Goal: Transaction & Acquisition: Purchase product/service

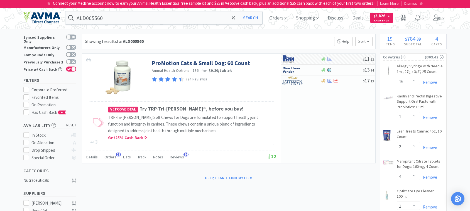
select select "16"
select select "1"
select select "2"
select select "4"
select select "1"
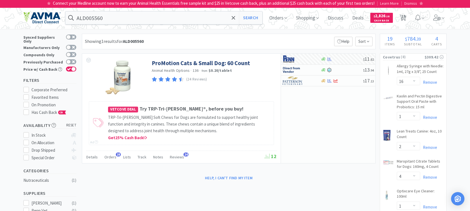
select select "1"
select select "2"
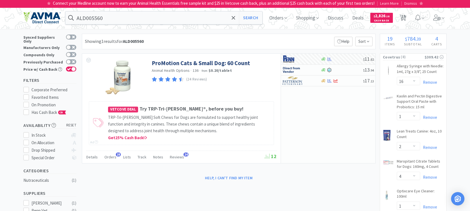
select select "2"
select select "1"
select select "10"
select select "1"
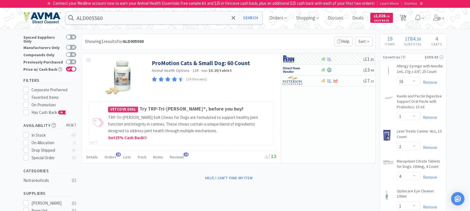
select select "3"
select select "1"
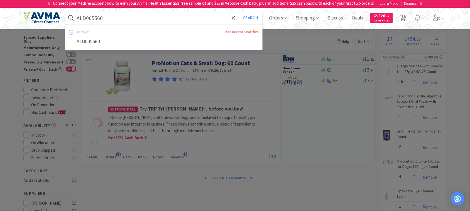
click at [117, 16] on input "ALD005560" at bounding box center [163, 17] width 197 height 13
paste input "701004"
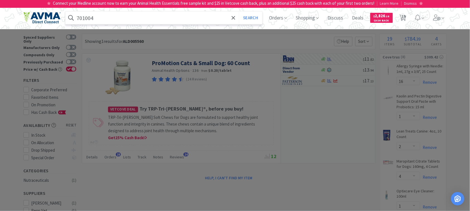
type input "701004"
click at [239, 11] on button "Search" at bounding box center [250, 17] width 23 height 13
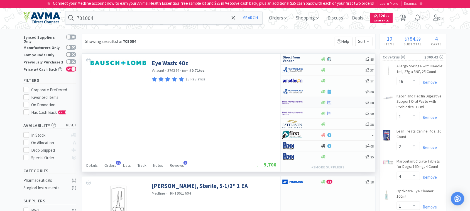
click at [301, 103] on img at bounding box center [292, 102] width 21 height 8
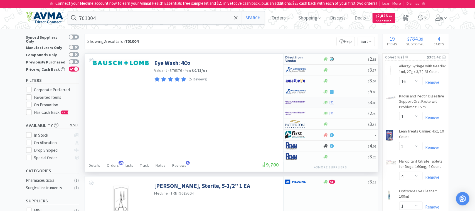
select select "1"
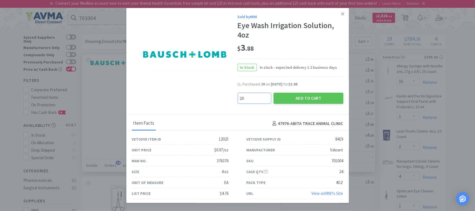
type input "20"
click at [314, 96] on button "Add to Cart" at bounding box center [309, 98] width 70 height 11
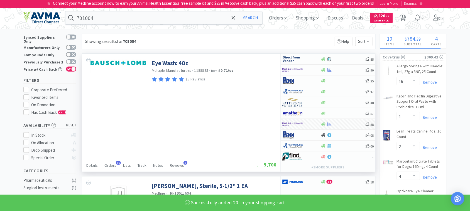
select select "20"
select select "2"
select select "1"
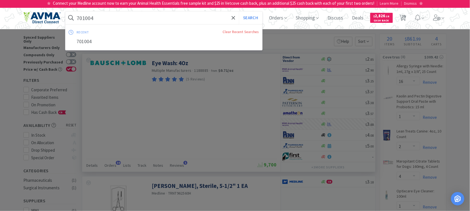
click at [118, 17] on input "701004" at bounding box center [163, 17] width 197 height 13
paste input "071141"
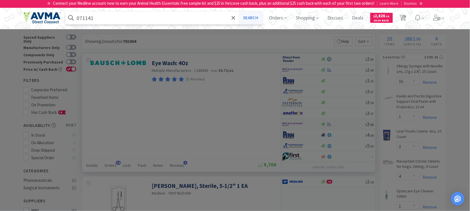
click at [247, 21] on button "Search" at bounding box center [250, 17] width 23 height 13
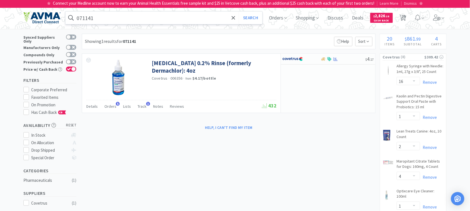
click at [108, 21] on input "071141" at bounding box center [163, 17] width 197 height 13
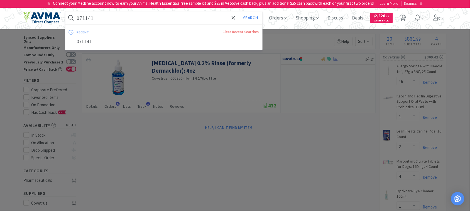
paste input "39032"
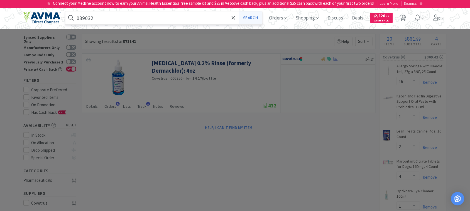
type input "039032"
click at [253, 16] on button "Search" at bounding box center [250, 17] width 23 height 13
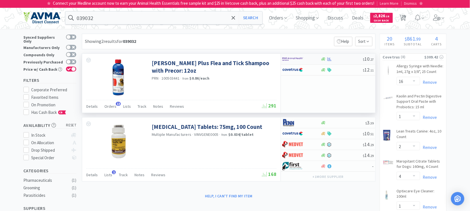
click at [293, 59] on img at bounding box center [292, 59] width 21 height 8
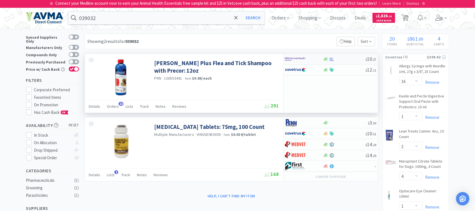
select select "1"
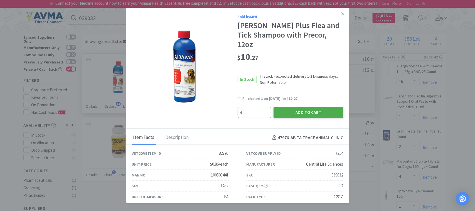
type input "4"
click at [295, 107] on button "Add to Cart" at bounding box center [309, 112] width 70 height 11
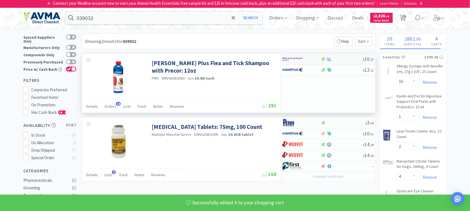
select select "4"
select select "1"
select select "20"
select select "2"
select select "1"
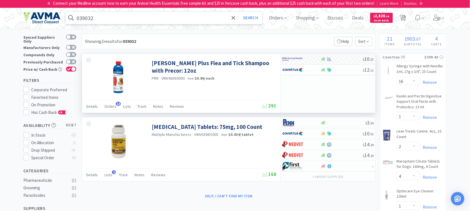
click at [118, 18] on input "039032" at bounding box center [163, 17] width 197 height 13
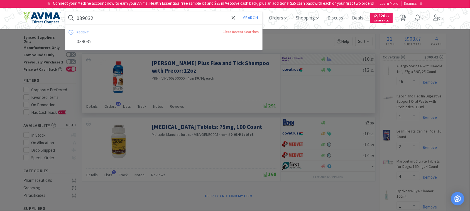
paste input "47778"
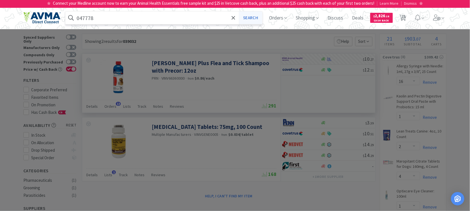
type input "047778"
click at [250, 17] on button "Search" at bounding box center [250, 17] width 23 height 13
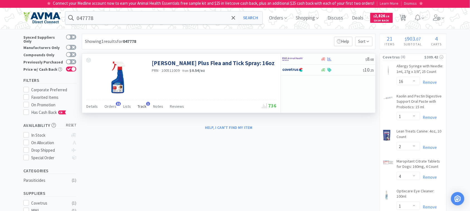
click at [141, 104] on div "Track 1" at bounding box center [141, 107] width 9 height 11
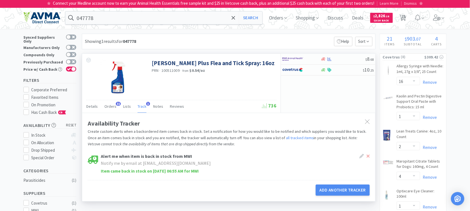
click at [250, 104] on div "Details Orders 31 Lists Track 1 Notes Reviews" at bounding box center [174, 107] width 176 height 11
click at [296, 71] on img at bounding box center [292, 70] width 21 height 8
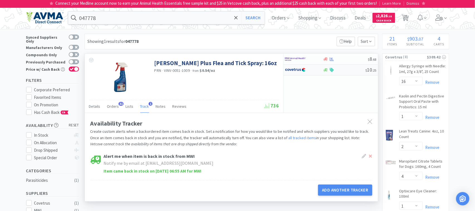
select select "1"
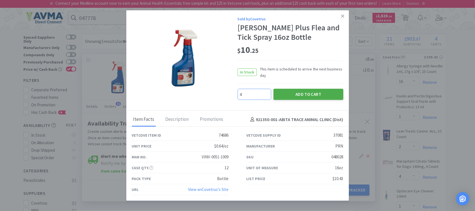
type input "4"
click at [314, 95] on button "Add to Cart" at bounding box center [309, 94] width 70 height 11
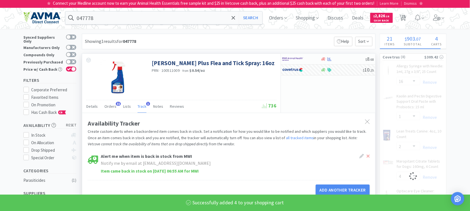
select select "4"
select select "16"
select select "1"
select select "2"
select select "4"
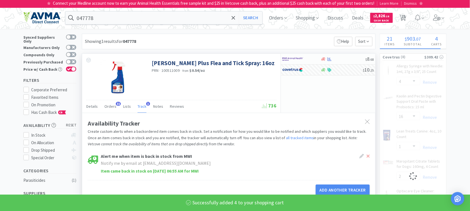
select select "1"
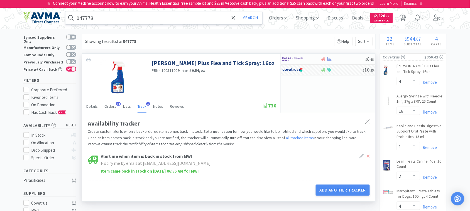
click at [122, 20] on input "047778" at bounding box center [163, 17] width 197 height 13
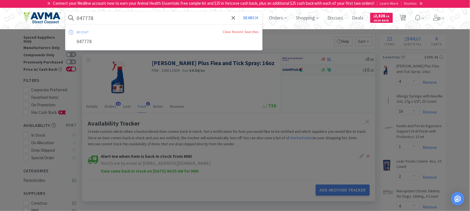
paste input "78929639"
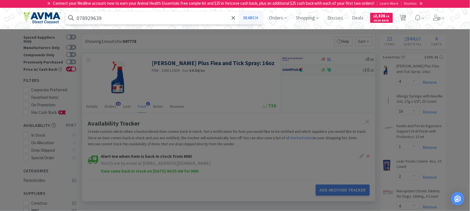
type input "078929639"
click at [252, 18] on button "Search" at bounding box center [250, 17] width 23 height 13
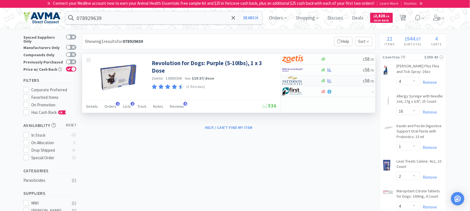
click at [296, 80] on img at bounding box center [292, 81] width 21 height 8
select select "1"
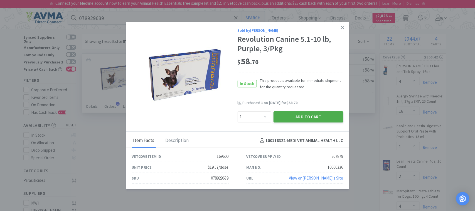
click at [301, 113] on button "Add to Cart" at bounding box center [309, 116] width 70 height 11
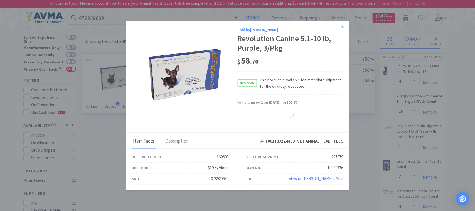
select select "1"
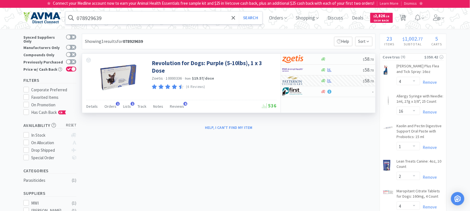
click at [120, 17] on input "078929639" at bounding box center [163, 17] width 197 height 13
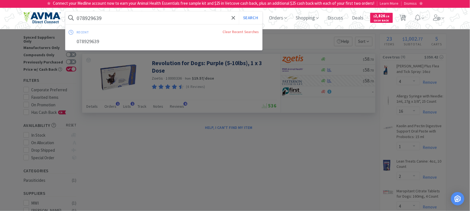
paste input "067550"
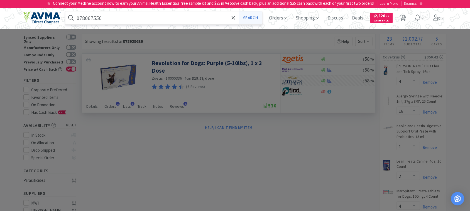
type input "078067550"
click at [253, 17] on button "Search" at bounding box center [250, 17] width 23 height 13
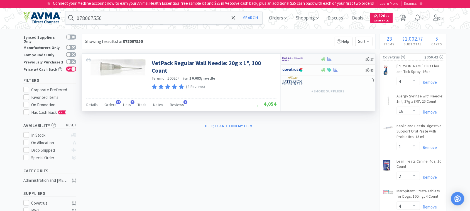
click at [285, 58] on img at bounding box center [292, 59] width 21 height 8
select select "1"
click at [295, 58] on img at bounding box center [292, 59] width 21 height 8
select select "1"
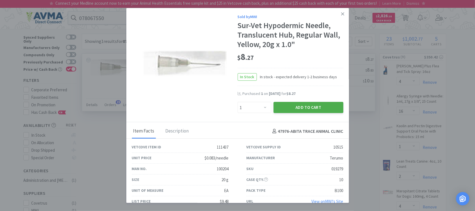
click at [315, 104] on button "Add to Cart" at bounding box center [309, 107] width 70 height 11
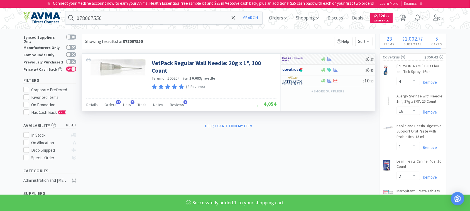
select select "1"
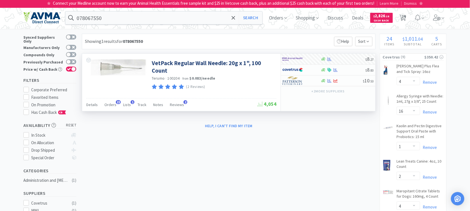
click at [118, 19] on input "078067550" at bounding box center [163, 17] width 197 height 13
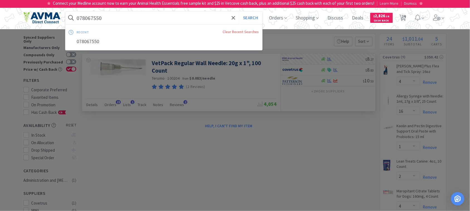
paste input "731022"
type input "731022"
click at [254, 18] on button "Search" at bounding box center [250, 17] width 23 height 13
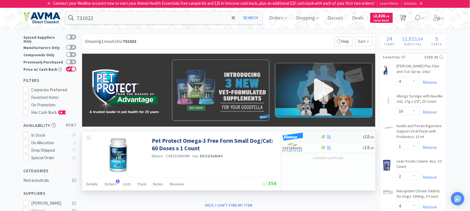
click at [293, 137] on img at bounding box center [292, 136] width 21 height 8
select select "1"
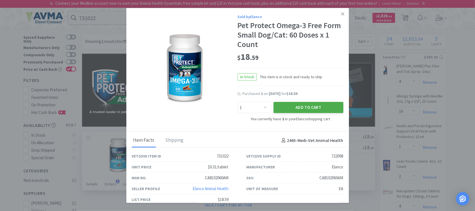
click at [302, 108] on button "Add to Cart" at bounding box center [309, 107] width 70 height 11
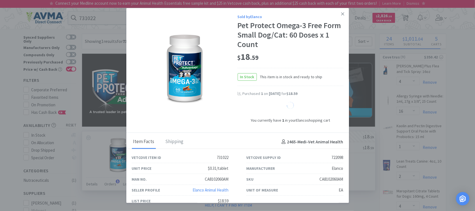
select select "2"
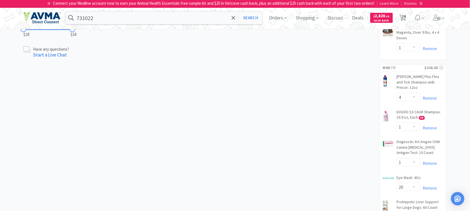
scroll to position [189, 0]
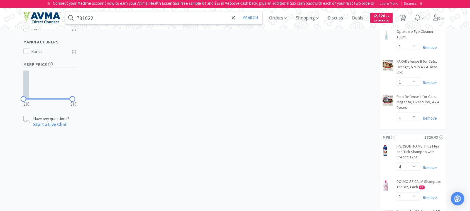
click at [118, 20] on input "731022" at bounding box center [163, 17] width 197 height 13
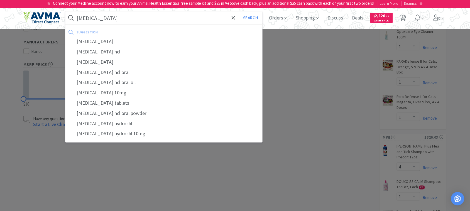
type input "[MEDICAL_DATA]"
click at [239, 11] on button "Search" at bounding box center [250, 17] width 23 height 13
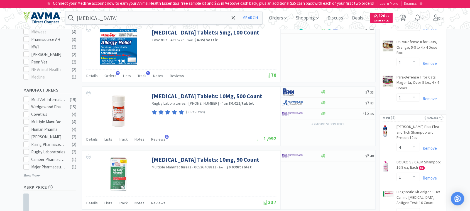
scroll to position [174, 0]
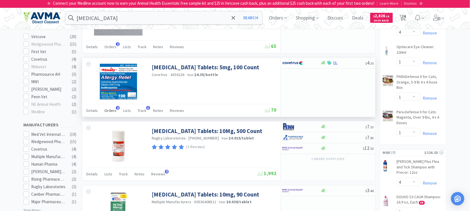
click at [110, 110] on span "Orders" at bounding box center [110, 110] width 12 height 5
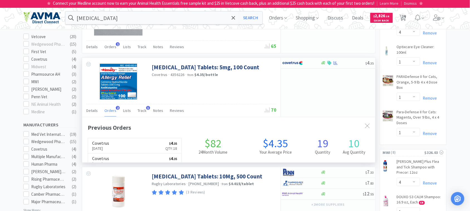
scroll to position [144, 293]
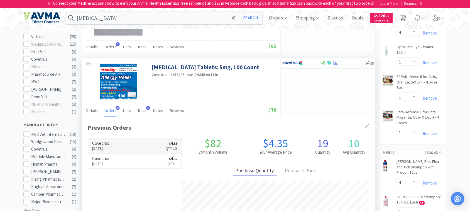
click at [105, 147] on p "[DATE]" at bounding box center [100, 149] width 17 height 6
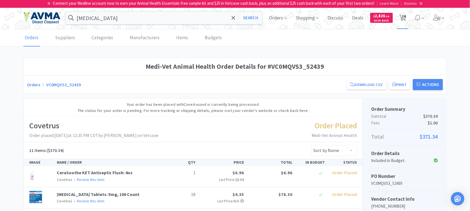
click at [401, 16] on icon at bounding box center [402, 18] width 7 height 6
select select "4"
select select "16"
select select "1"
select select "2"
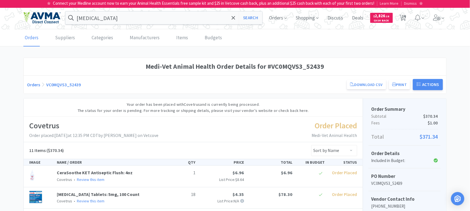
select select "4"
select select "1"
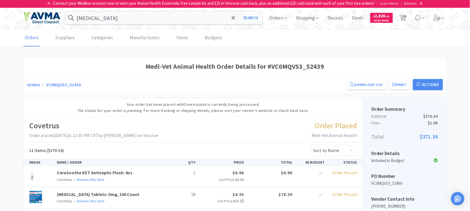
select select "4"
select select "1"
select select "20"
select select "2"
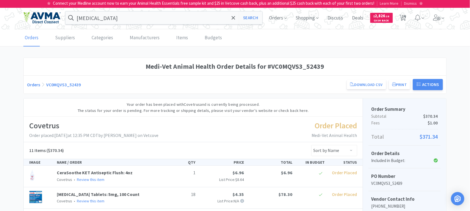
select select "2"
select select "1"
select select "10"
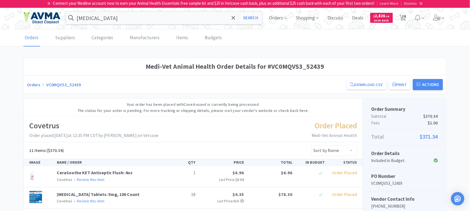
select select "1"
select select "3"
select select "1"
select select "2"
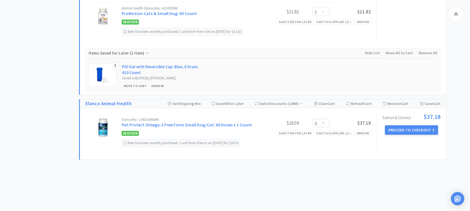
scroll to position [1112, 0]
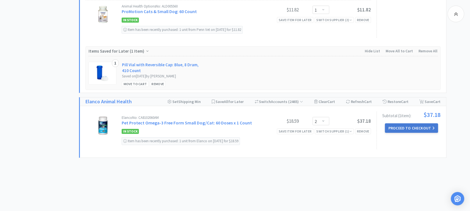
click at [415, 126] on button "Proceed to Checkout" at bounding box center [411, 127] width 53 height 9
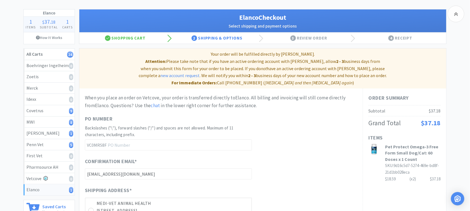
scroll to position [70, 0]
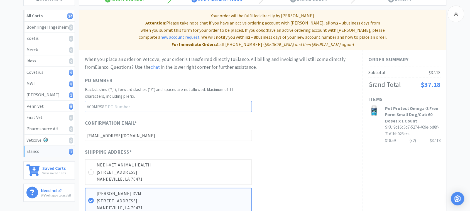
click at [132, 101] on input "text" at bounding box center [168, 106] width 167 height 11
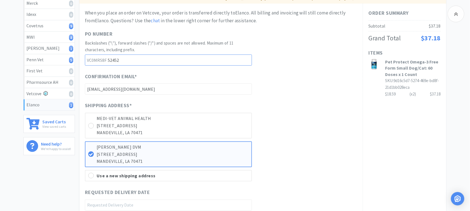
scroll to position [104, 0]
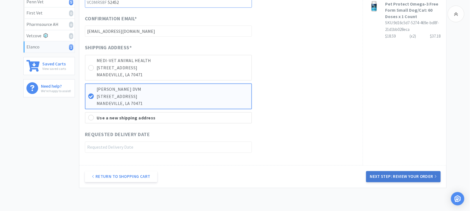
type input "52452"
click at [403, 171] on button "Next Step: Review Your Order" at bounding box center [403, 176] width 75 height 11
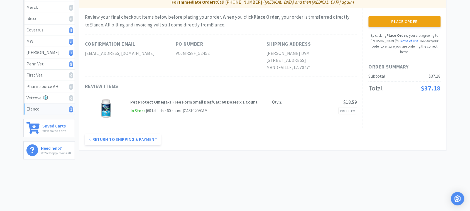
scroll to position [0, 0]
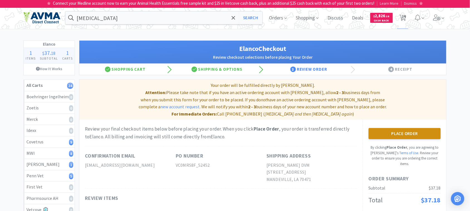
click at [411, 128] on button "Place Order" at bounding box center [404, 133] width 72 height 11
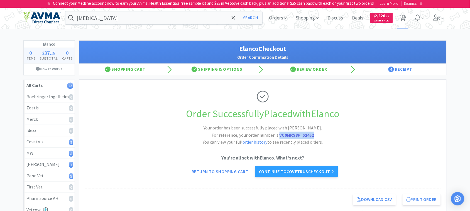
drag, startPoint x: 317, startPoint y: 135, endPoint x: 280, endPoint y: 138, distance: 37.7
click at [280, 138] on h2 "Your order has been successfully placed with [PERSON_NAME]. For reference, your…" at bounding box center [262, 134] width 167 height 21
copy strong "VC0MRS8F_52452"
click at [404, 17] on span "23" at bounding box center [403, 16] width 4 height 22
select select "4"
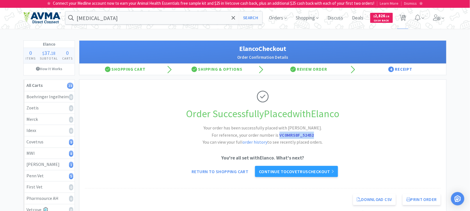
select select "16"
select select "1"
select select "2"
select select "4"
select select "1"
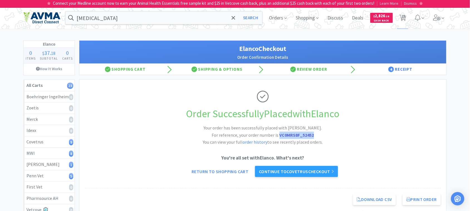
select select "1"
select select "4"
select select "1"
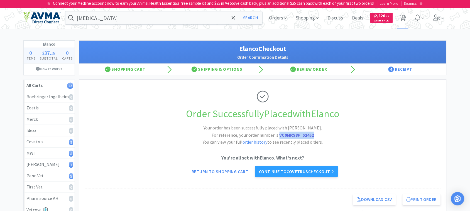
select select "1"
select select "20"
select select "2"
select select "1"
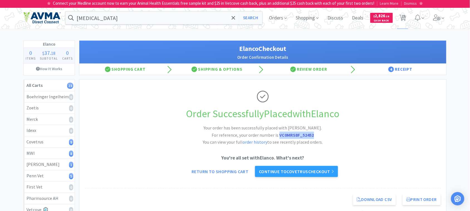
select select "1"
select select "10"
select select "1"
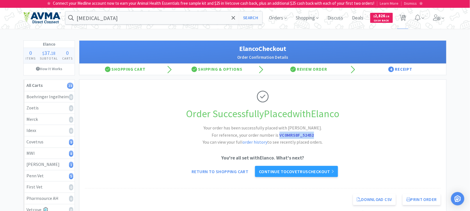
select select "3"
select select "1"
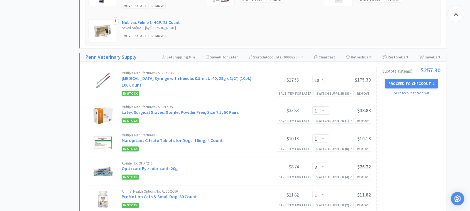
scroll to position [939, 0]
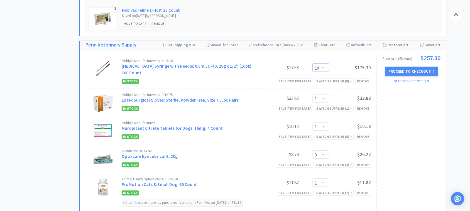
click at [323, 65] on select "Enter Quantity 1 2 3 4 5 6 7 8 9 10 11 12 13 14 15 16 17 18 19 20 Enter Quantity" at bounding box center [320, 68] width 17 height 8
click at [312, 64] on select "Enter Quantity 1 2 3 4 5 6 7 8 9 10 11 12 13 14 15 16 17 18 19 20 Enter Quantity" at bounding box center [320, 68] width 17 height 8
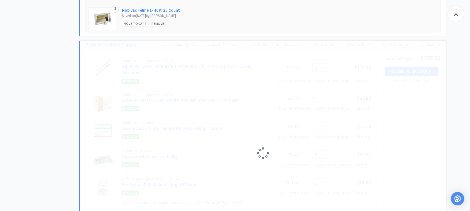
select select "10"
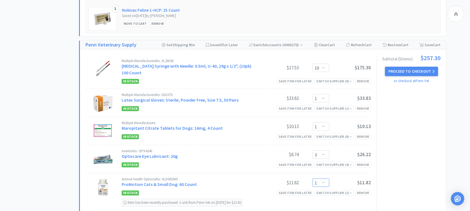
click at [321, 179] on select "Enter Quantity 1 2 3 4 5 6 7 8 9 10 11 12 13 14 15 16 17 18 19 20 Enter Quantity" at bounding box center [320, 183] width 17 height 8
click at [312, 179] on select "Enter Quantity 1 2 3 4 5 6 7 8 9 10 11 12 13 14 15 16 17 18 19 20 Enter Quantity" at bounding box center [320, 183] width 17 height 8
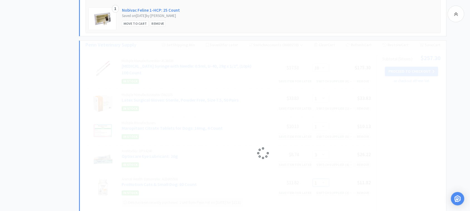
select select "2"
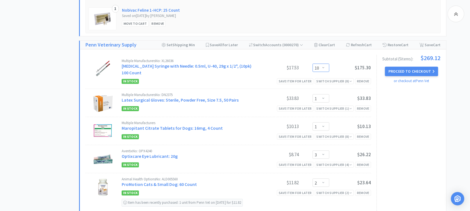
click at [322, 66] on select "Enter Quantity 1 2 3 4 5 6 7 8 9 10 11 12 13 14 15 16 17 18 19 20 Enter Quantity" at bounding box center [320, 68] width 17 height 8
click at [312, 64] on select "Enter Quantity 1 2 3 4 5 6 7 8 9 10 11 12 13 14 15 16 17 18 19 20 Enter Quantity" at bounding box center [320, 68] width 17 height 8
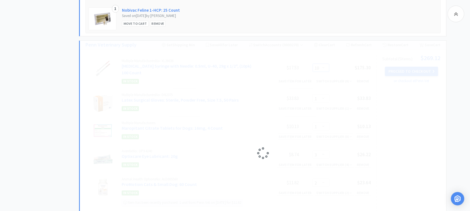
select select "5"
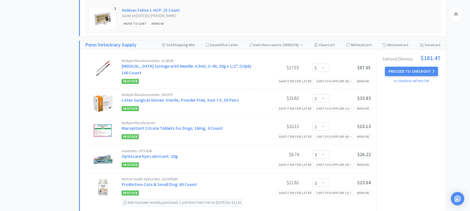
click at [399, 69] on button "Proceed to Checkout" at bounding box center [411, 71] width 53 height 9
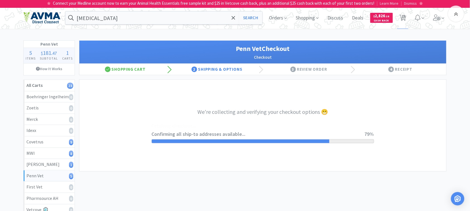
select select "V0537"
select select "U001"
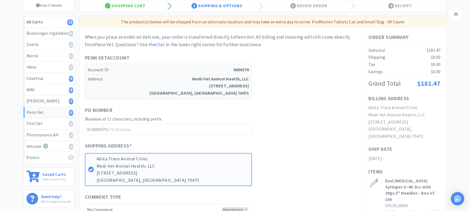
scroll to position [70, 0]
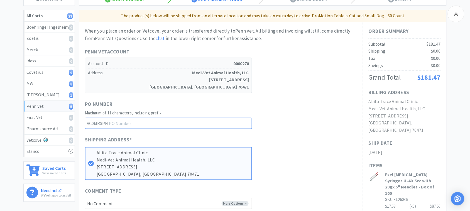
click at [144, 121] on input "text" at bounding box center [168, 123] width 167 height 11
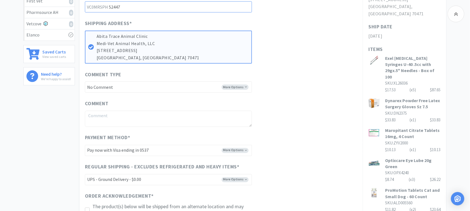
scroll to position [174, 0]
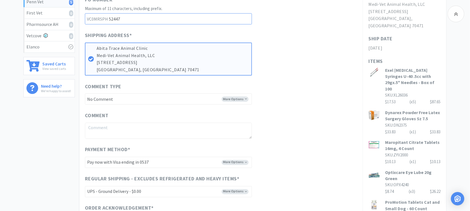
type input "52447"
click at [235, 163] on select "-------- Pay now with Visa ending in 0537 Pay now with Visa ending in 4277 Pay …" at bounding box center [168, 162] width 167 height 11
select select "V5253"
click at [85, 157] on select "-------- Pay now with Visa ending in 0537 Pay now with Visa ending in 4277 Pay …" at bounding box center [168, 162] width 167 height 11
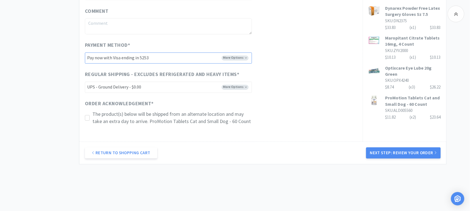
scroll to position [243, 0]
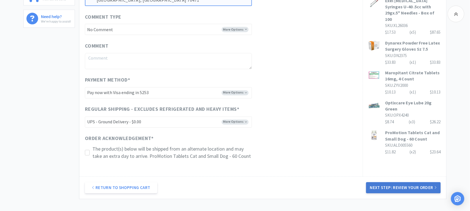
click at [421, 187] on button "Next Step: Review Your Order" at bounding box center [403, 187] width 75 height 11
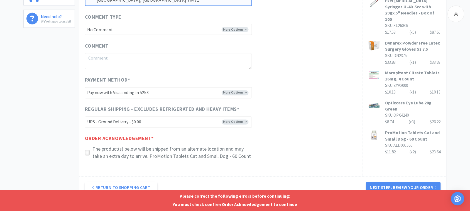
click at [85, 152] on div at bounding box center [87, 153] width 5 height 6
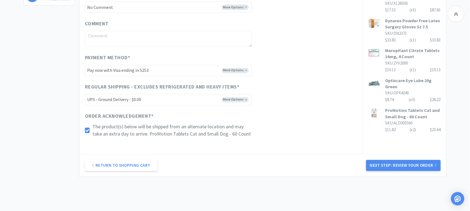
scroll to position [289, 0]
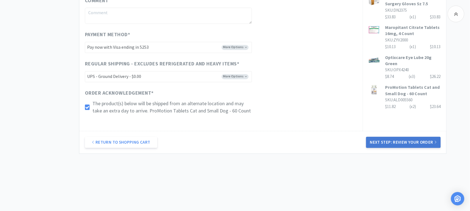
click at [407, 139] on button "Next Step: Review Your Order" at bounding box center [403, 142] width 75 height 11
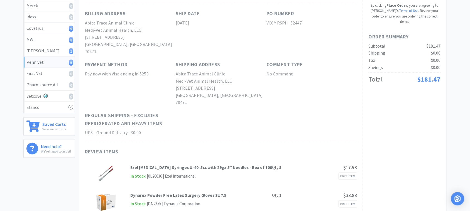
scroll to position [0, 0]
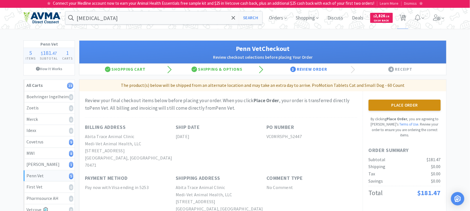
click at [400, 104] on button "Place Order" at bounding box center [404, 105] width 72 height 11
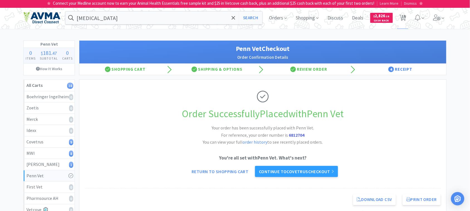
click at [292, 136] on strong "6812704" at bounding box center [297, 135] width 16 height 6
copy strong "6812704"
click at [434, 122] on h1 "Order Successfully Placed with Penn Vet" at bounding box center [263, 114] width 356 height 16
click at [402, 17] on span "18" at bounding box center [403, 16] width 4 height 22
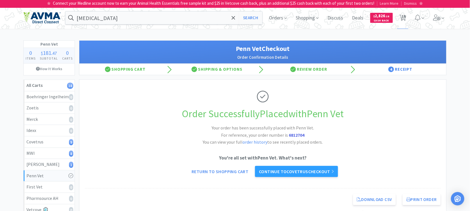
select select "4"
select select "16"
select select "1"
select select "2"
select select "4"
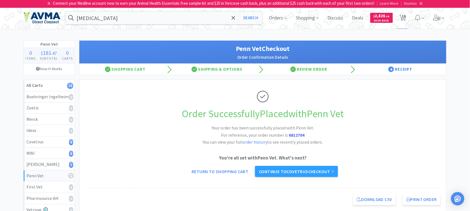
select select "1"
select select "4"
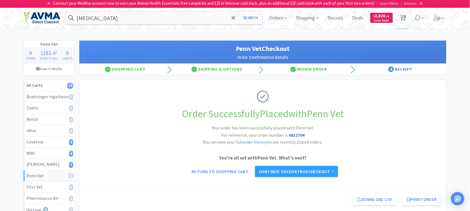
select select "1"
select select "20"
select select "2"
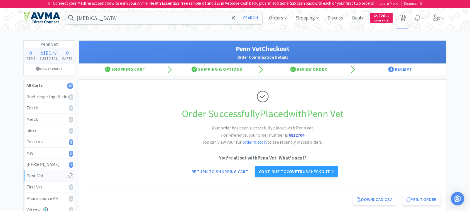
select select "1"
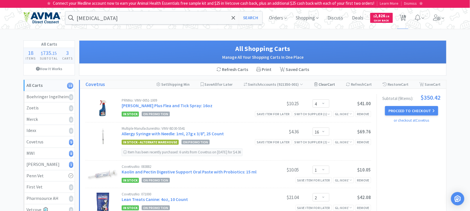
click at [329, 84] on span "Cart" at bounding box center [331, 84] width 8 height 5
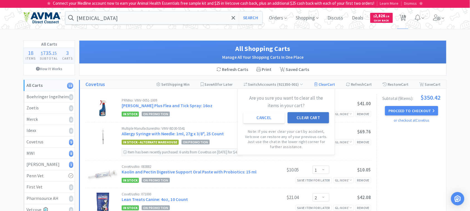
click at [314, 116] on button "Clear Cart" at bounding box center [307, 117] width 41 height 11
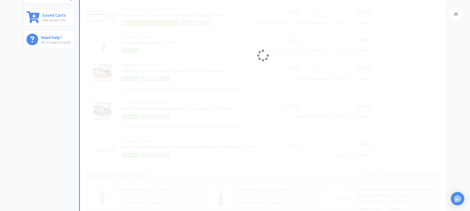
scroll to position [209, 0]
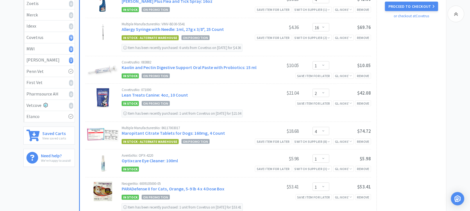
select select "1"
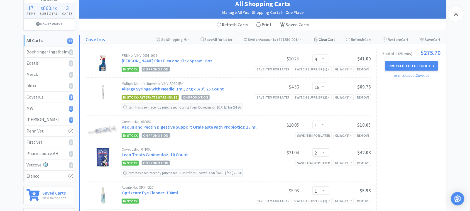
scroll to position [35, 0]
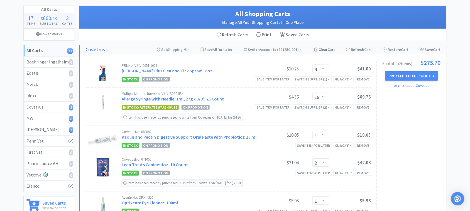
click at [327, 50] on div "Clear Cart" at bounding box center [324, 49] width 21 height 8
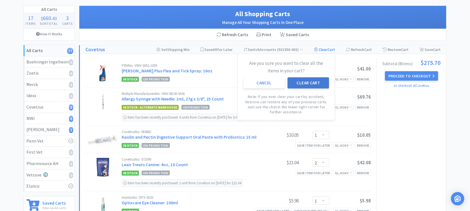
click at [312, 81] on button "Clear Cart" at bounding box center [307, 82] width 41 height 11
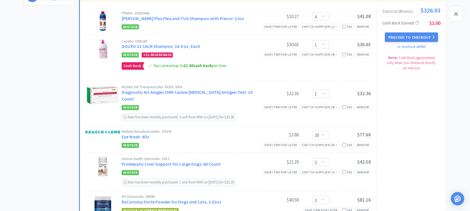
scroll to position [278, 0]
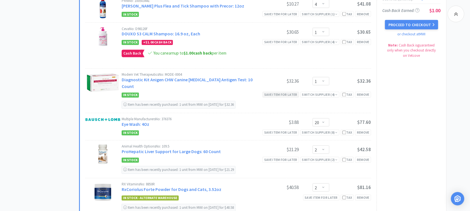
click at [276, 92] on div "Save item for later" at bounding box center [280, 95] width 36 height 6
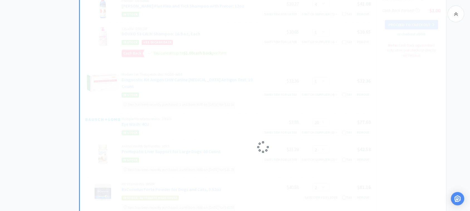
select select "20"
select select "2"
select select "1"
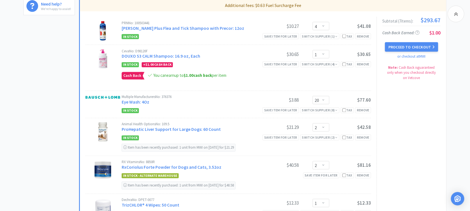
scroll to position [243, 0]
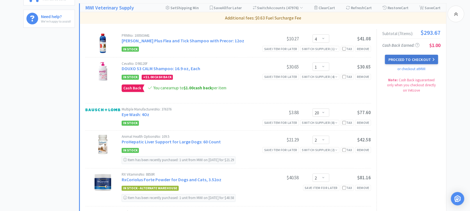
click at [415, 60] on button "Proceed to Checkout" at bounding box center [411, 59] width 53 height 9
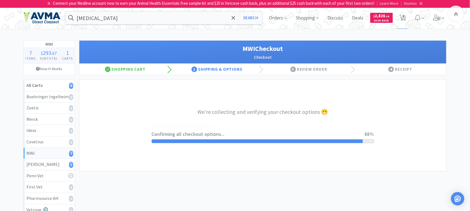
select select "CC_9481287516445253"
select select "FXY"
select select "RPS"
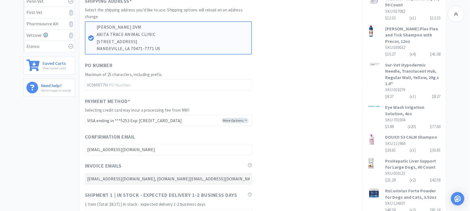
scroll to position [174, 0]
click at [135, 84] on input "text" at bounding box center [168, 85] width 167 height 11
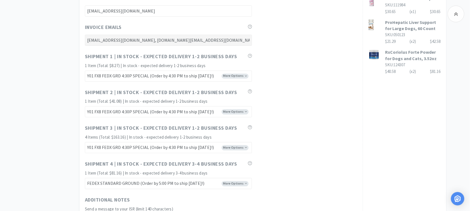
scroll to position [383, 0]
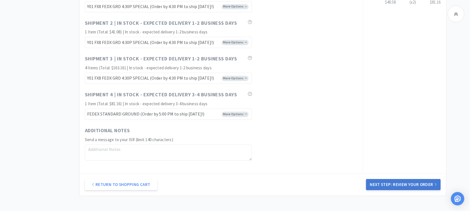
type input "52449"
click at [401, 186] on button "Next Step: Review Your Order" at bounding box center [403, 184] width 75 height 11
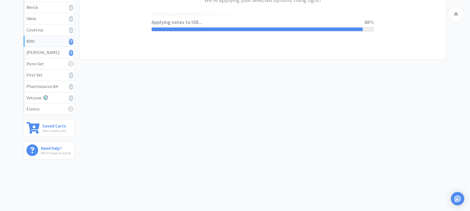
scroll to position [0, 0]
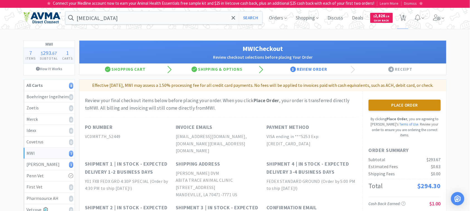
click at [398, 103] on button "Place Order" at bounding box center [404, 105] width 72 height 11
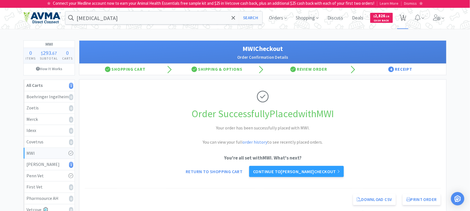
click at [400, 16] on icon at bounding box center [402, 18] width 7 height 6
select select "1"
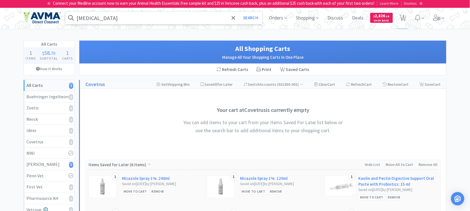
click at [120, 18] on input "[MEDICAL_DATA]" at bounding box center [163, 17] width 197 height 13
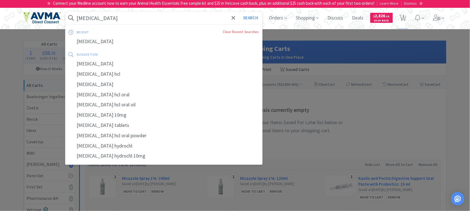
paste input "78671345"
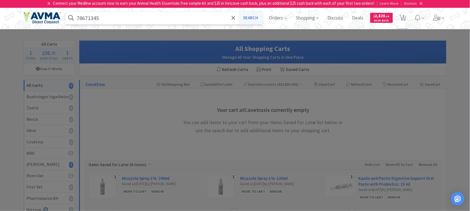
type input "78671345"
click at [253, 18] on button "Search" at bounding box center [250, 17] width 23 height 13
select select "1"
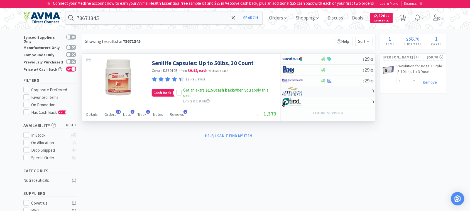
click at [292, 91] on img at bounding box center [292, 91] width 21 height 8
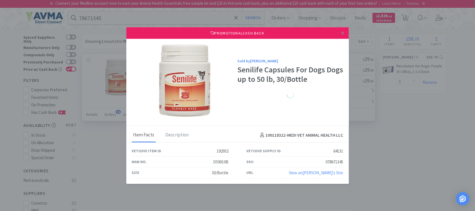
select select "1"
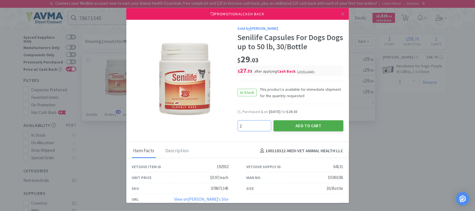
type input "2"
click at [300, 121] on button "Add to Cart" at bounding box center [309, 125] width 70 height 11
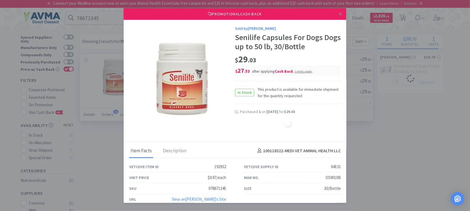
select select "2"
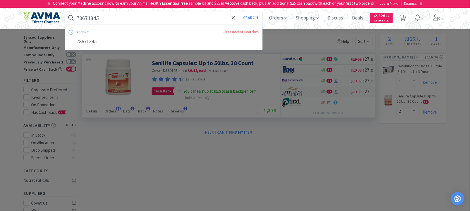
click at [129, 20] on input "78671345" at bounding box center [163, 17] width 197 height 13
paste input "078013316"
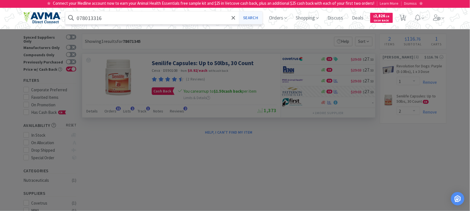
type input "078013316"
click at [246, 17] on button "Search" at bounding box center [250, 17] width 23 height 13
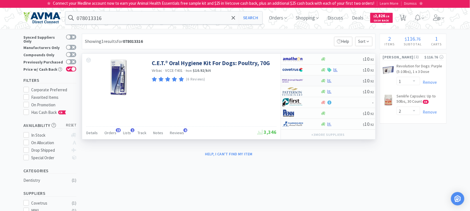
click at [291, 78] on img at bounding box center [292, 81] width 21 height 8
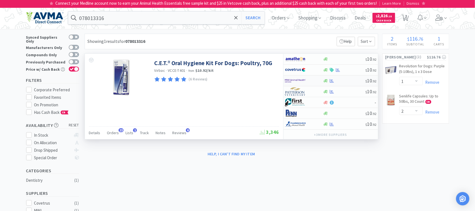
select select "1"
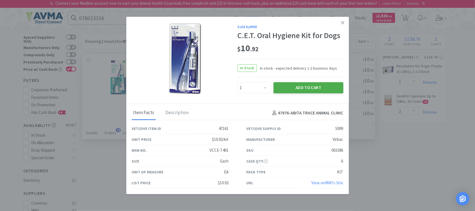
click at [295, 88] on button "Add to Cart" at bounding box center [309, 87] width 70 height 11
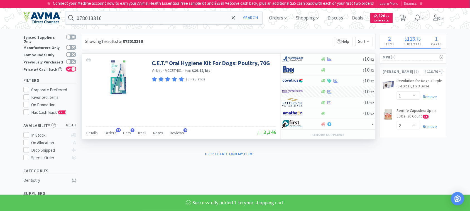
select select "1"
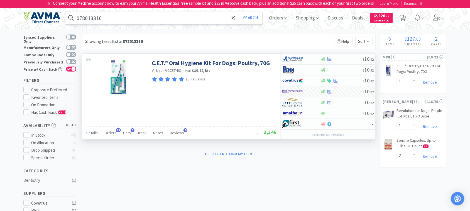
click at [93, 15] on input "078013316" at bounding box center [163, 17] width 197 height 13
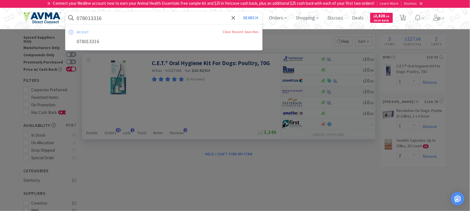
paste input "925735"
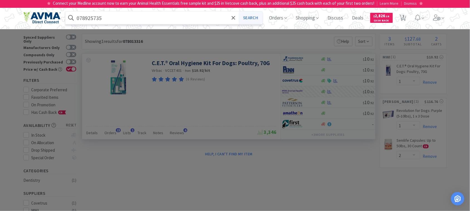
type input "078925735"
click at [252, 17] on button "Search" at bounding box center [250, 17] width 23 height 13
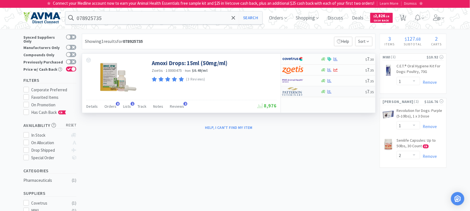
click at [295, 92] on img at bounding box center [292, 91] width 21 height 8
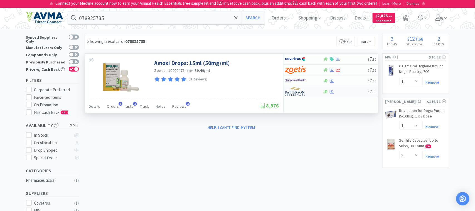
select select "1"
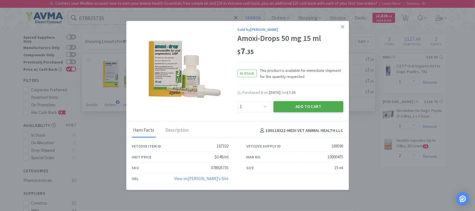
click at [299, 107] on button "Add to Cart" at bounding box center [309, 106] width 70 height 11
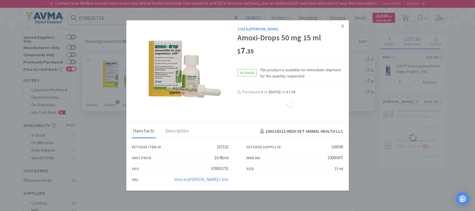
select select "1"
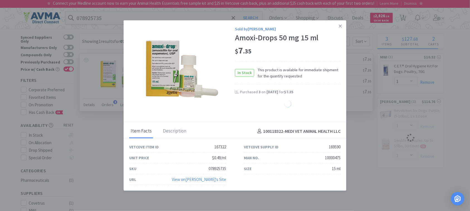
select select "2"
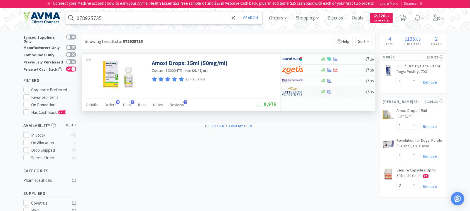
click at [97, 18] on input "078925735" at bounding box center [163, 17] width 197 height 13
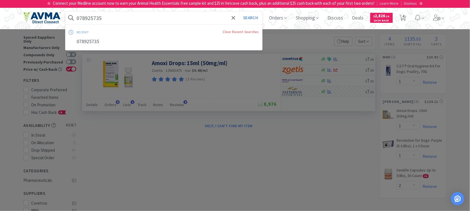
paste input "057486"
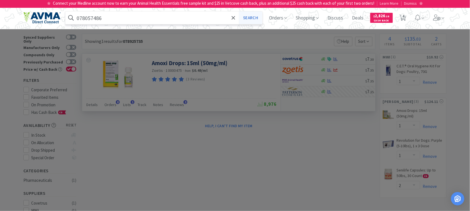
type input "078057486"
click at [248, 16] on button "Search" at bounding box center [250, 17] width 23 height 13
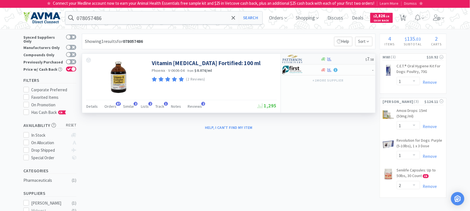
click at [291, 61] on img at bounding box center [292, 59] width 21 height 8
select select "1"
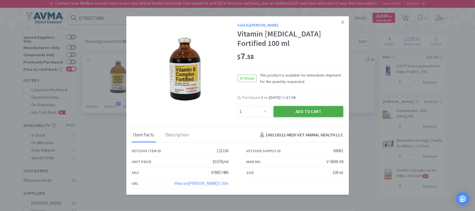
click at [299, 107] on button "Add to Cart" at bounding box center [309, 111] width 70 height 11
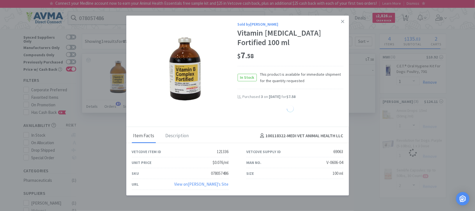
select select "1"
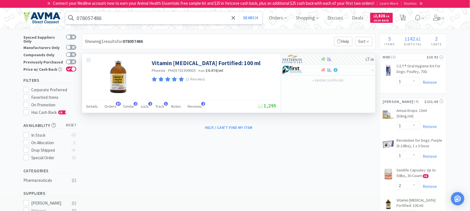
click at [85, 18] on input "078057486" at bounding box center [163, 17] width 197 height 13
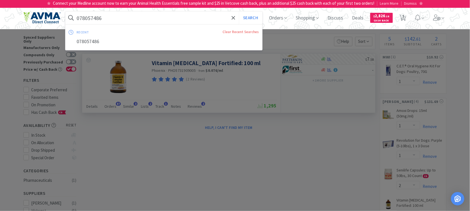
paste input "502322"
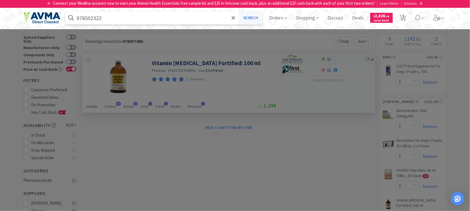
type input "078502322"
click at [255, 17] on button "Search" at bounding box center [250, 17] width 23 height 13
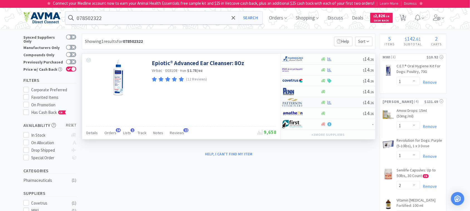
click at [292, 102] on img at bounding box center [292, 102] width 21 height 8
select select "1"
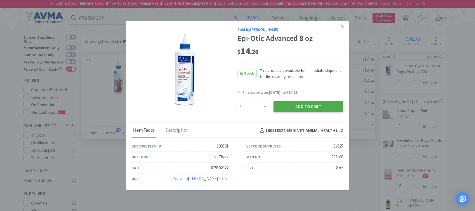
click at [311, 102] on button "Add to Cart" at bounding box center [309, 106] width 70 height 11
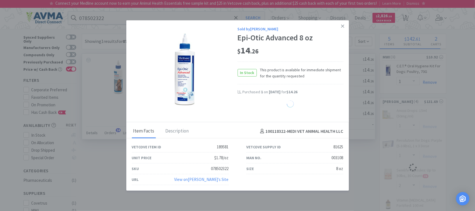
select select "1"
select select "2"
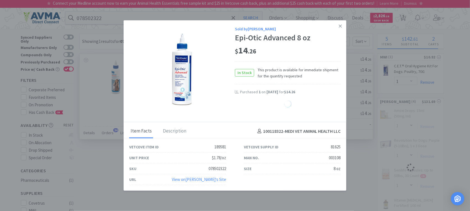
select select "1"
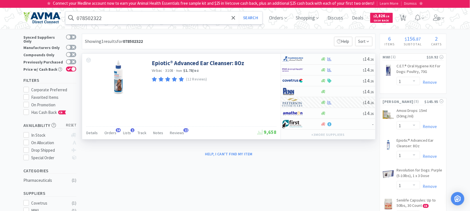
click at [119, 18] on input "078502322" at bounding box center [163, 17] width 197 height 13
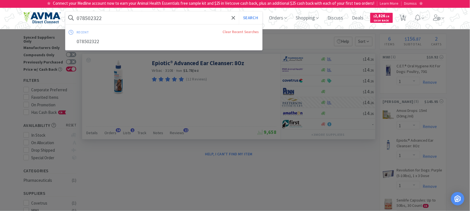
paste input "AUR1000"
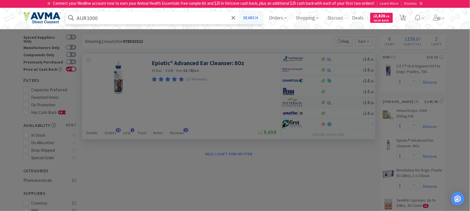
type input "AUR1000"
click at [253, 18] on button "Search" at bounding box center [250, 17] width 23 height 13
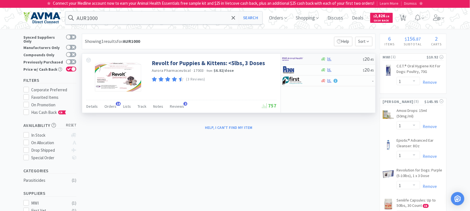
click at [294, 59] on img at bounding box center [292, 59] width 21 height 8
select select "5"
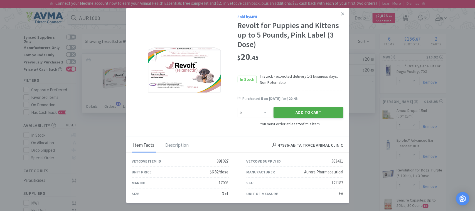
click at [306, 113] on button "Add to Cart" at bounding box center [309, 112] width 70 height 11
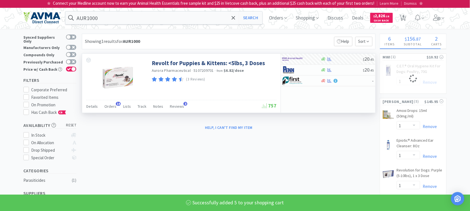
select select "5"
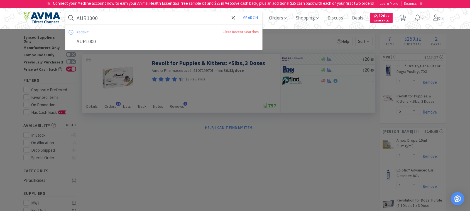
click at [129, 16] on input "AUR1000" at bounding box center [163, 17] width 197 height 13
paste input "121188"
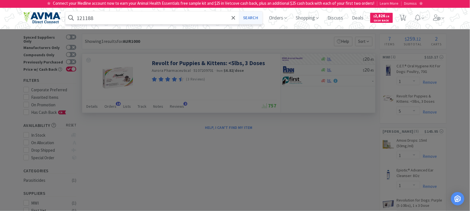
type input "121188"
click at [253, 17] on button "Search" at bounding box center [250, 17] width 23 height 13
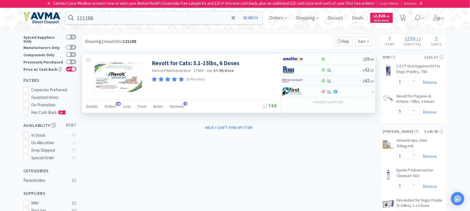
click at [294, 80] on img at bounding box center [292, 81] width 21 height 8
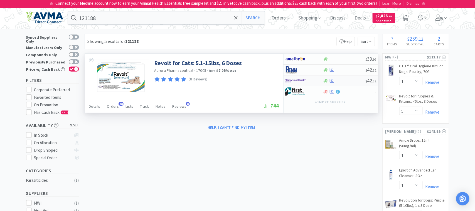
select select "5"
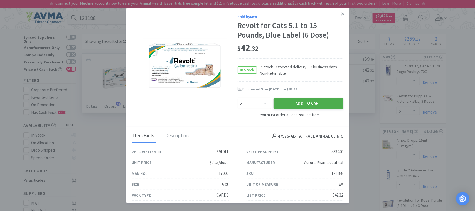
click at [308, 102] on button "Add to Cart" at bounding box center [309, 103] width 70 height 11
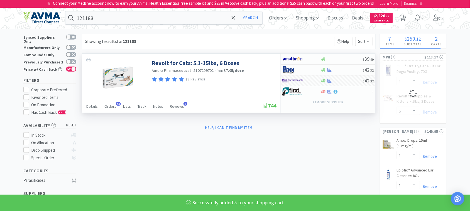
select select "5"
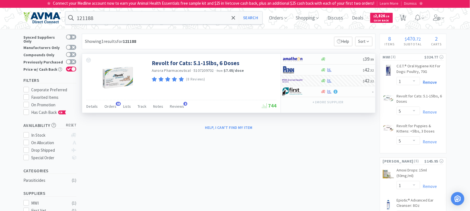
click at [432, 83] on link "Remove" at bounding box center [428, 82] width 17 height 5
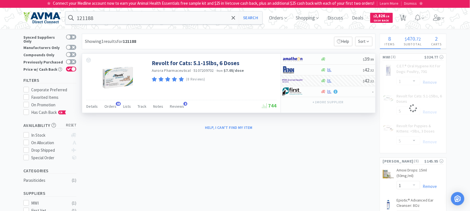
select select "5"
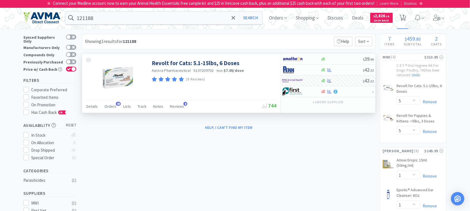
click at [404, 16] on span "7" at bounding box center [403, 16] width 2 height 22
select select "5"
select select "1"
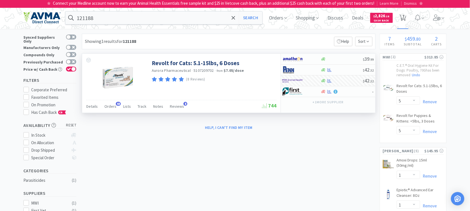
select select "1"
select select "2"
select select "1"
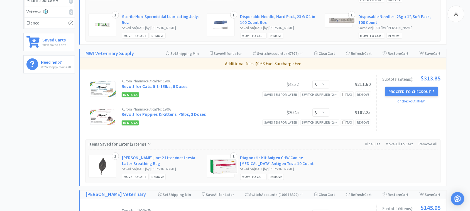
scroll to position [209, 0]
